Goal: Task Accomplishment & Management: Use online tool/utility

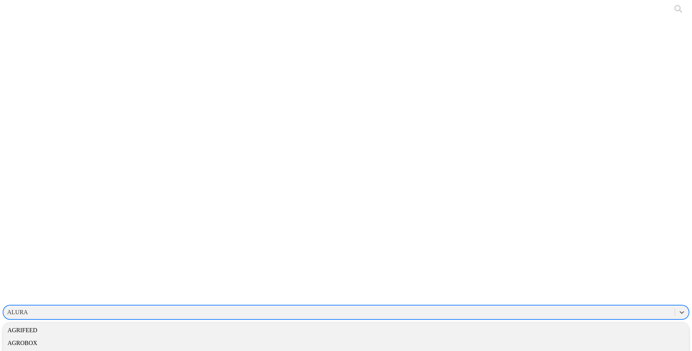
click at [28, 309] on div "ALURA" at bounding box center [17, 312] width 21 height 7
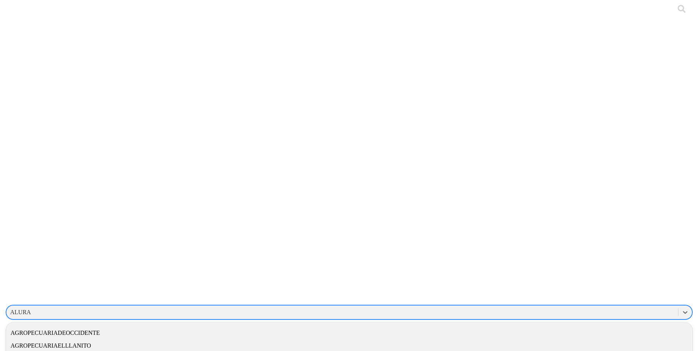
scroll to position [198, 0]
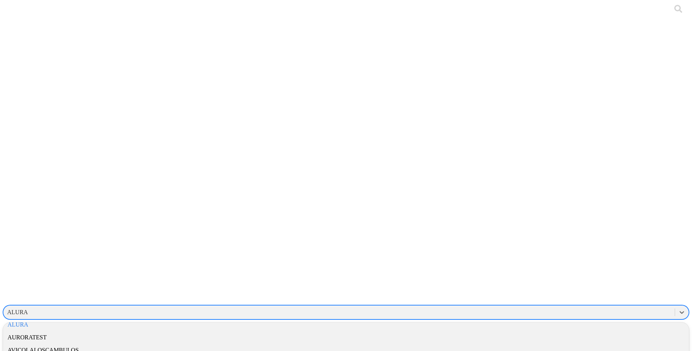
click at [591, 293] on div "ALIAR" at bounding box center [346, 299] width 686 height 13
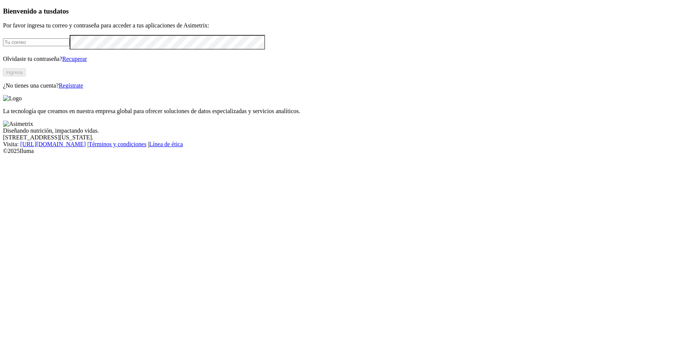
type input "[PERSON_NAME][EMAIL_ADDRESS][PERSON_NAME][DOMAIN_NAME]"
click at [26, 76] on button "Ingresa" at bounding box center [14, 72] width 23 height 8
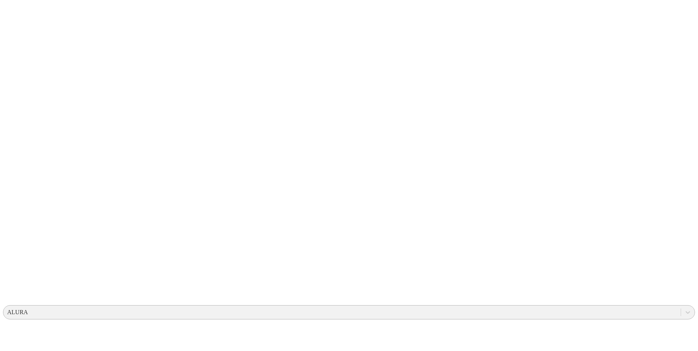
click at [28, 309] on div "ALURA" at bounding box center [17, 312] width 21 height 7
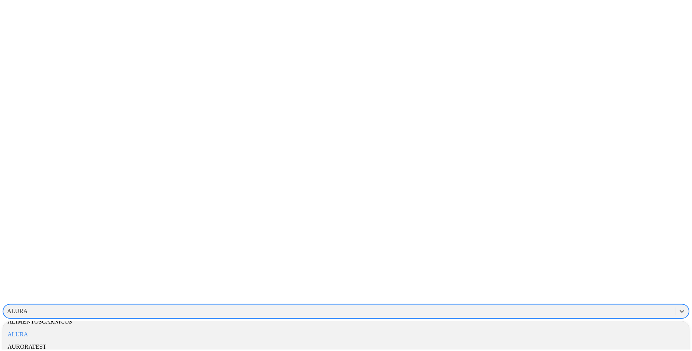
scroll to position [153, 0]
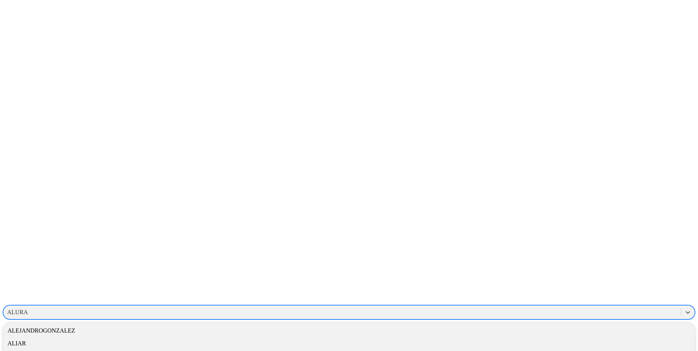
click at [591, 337] on div "ALIAR" at bounding box center [349, 343] width 692 height 13
